Goal: Information Seeking & Learning: Learn about a topic

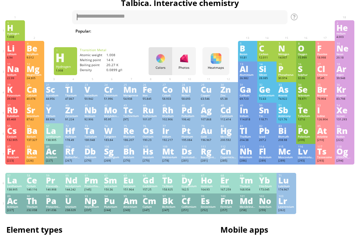
scroll to position [12, 1]
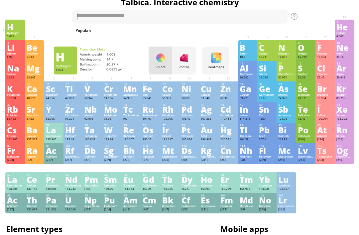
click at [37, 154] on div "Ra" at bounding box center [35, 150] width 16 height 7
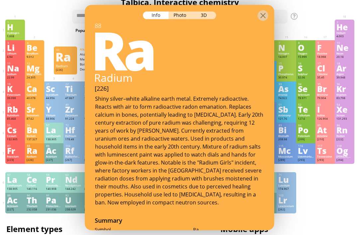
click at [200, 11] on div "3D" at bounding box center [204, 15] width 24 height 8
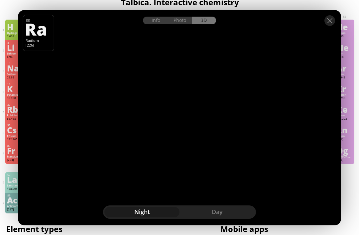
click at [199, 212] on div "Day" at bounding box center [216, 212] width 75 height 11
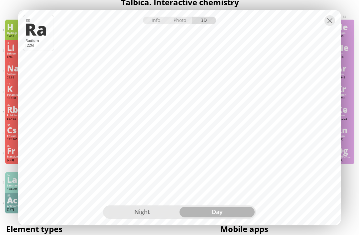
click at [202, 207] on div "Day" at bounding box center [216, 212] width 75 height 11
click at [151, 217] on div "Night" at bounding box center [141, 212] width 75 height 11
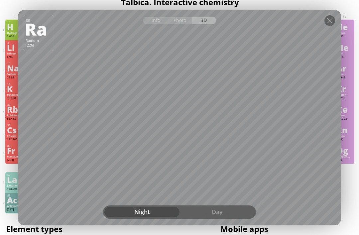
click at [197, 216] on div "Day" at bounding box center [216, 212] width 75 height 11
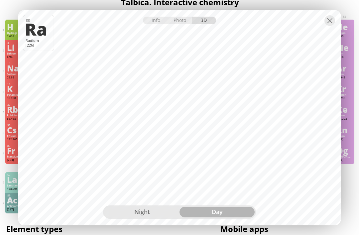
click at [322, 15] on div at bounding box center [179, 16] width 323 height 12
click at [330, 17] on div at bounding box center [329, 20] width 11 height 11
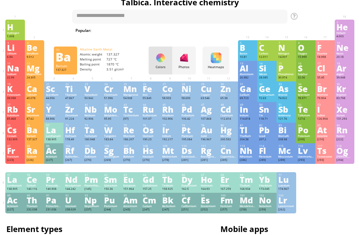
click at [33, 138] on div "Barium" at bounding box center [35, 135] width 16 height 3
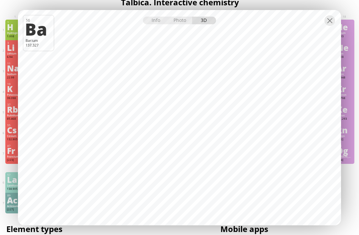
click at [327, 14] on div at bounding box center [179, 16] width 323 height 12
click at [328, 22] on div at bounding box center [329, 20] width 11 height 11
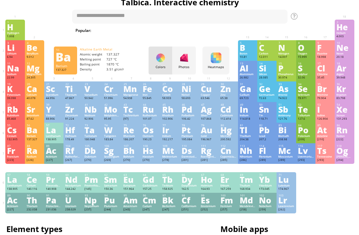
click at [28, 113] on div "Sr" at bounding box center [35, 109] width 16 height 7
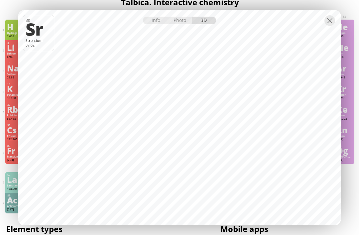
click at [327, 19] on div at bounding box center [329, 20] width 11 height 11
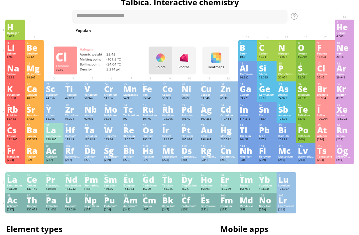
click at [322, 76] on div "Chlorine" at bounding box center [325, 73] width 16 height 3
